Goal: Information Seeking & Learning: Learn about a topic

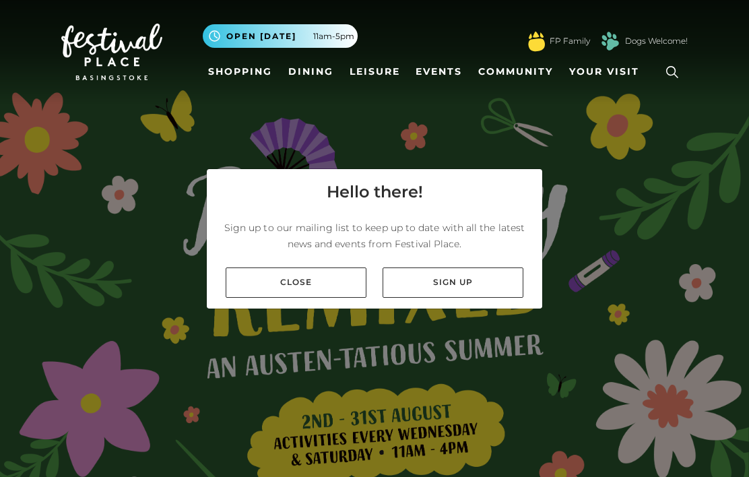
click at [311, 298] on link "Close" at bounding box center [296, 283] width 141 height 30
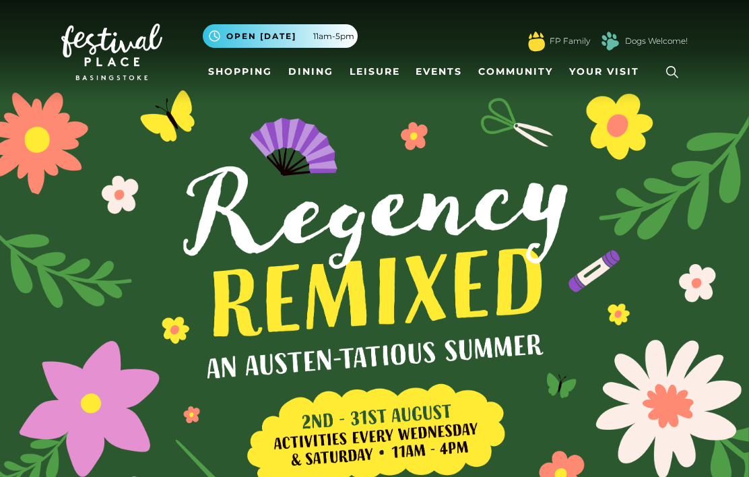
click at [249, 71] on link "Shopping" at bounding box center [240, 71] width 75 height 25
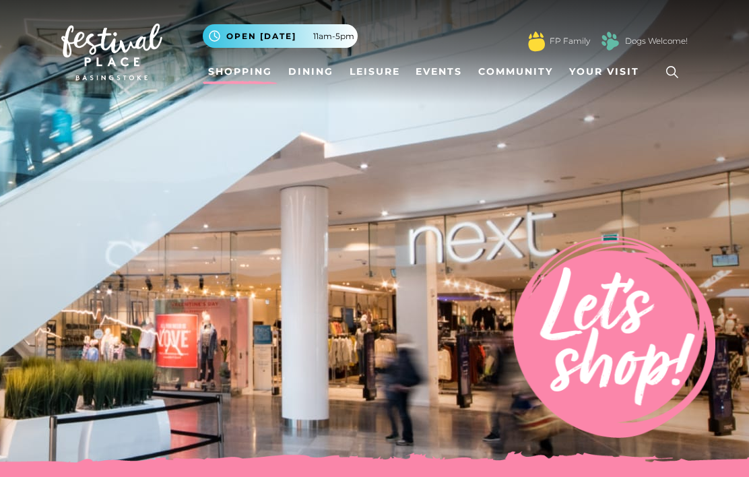
click at [447, 69] on link "Events" at bounding box center [438, 71] width 57 height 25
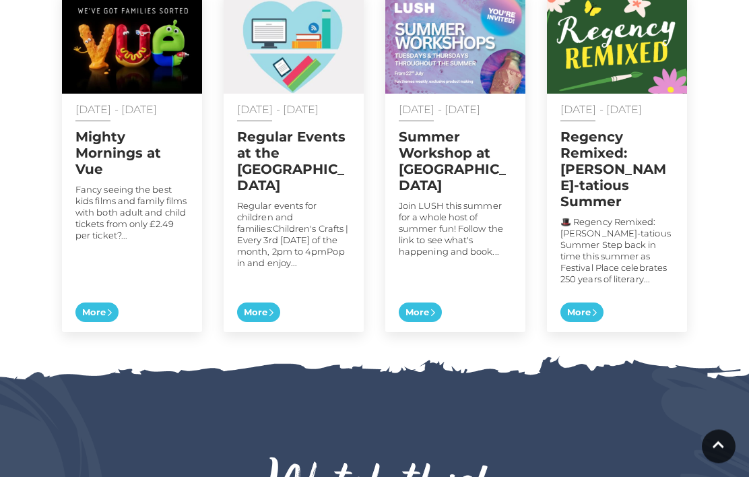
scroll to position [778, 0]
click at [467, 212] on p "Join LUSH this summer for a whole host of summer fun! Follow the link to see wh…" at bounding box center [455, 228] width 113 height 57
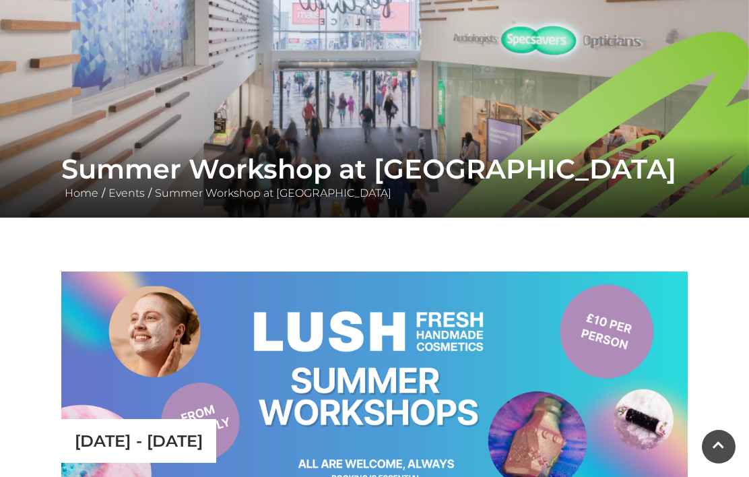
scroll to position [119, 0]
